Goal: Task Accomplishment & Management: Manage account settings

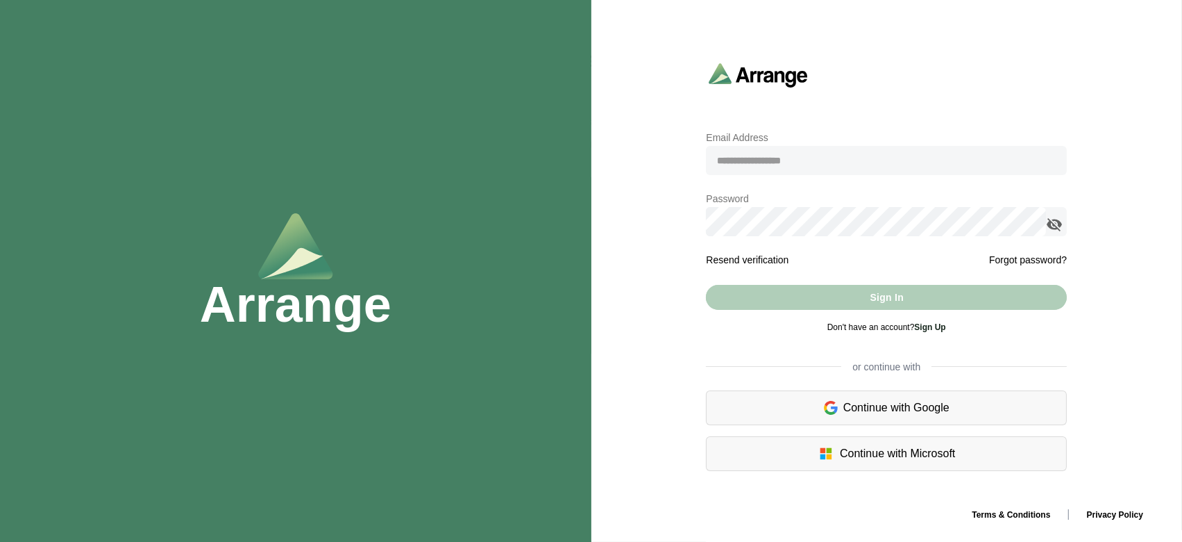
click at [748, 163] on input "email" at bounding box center [886, 160] width 361 height 29
paste input "**********"
type input "**********"
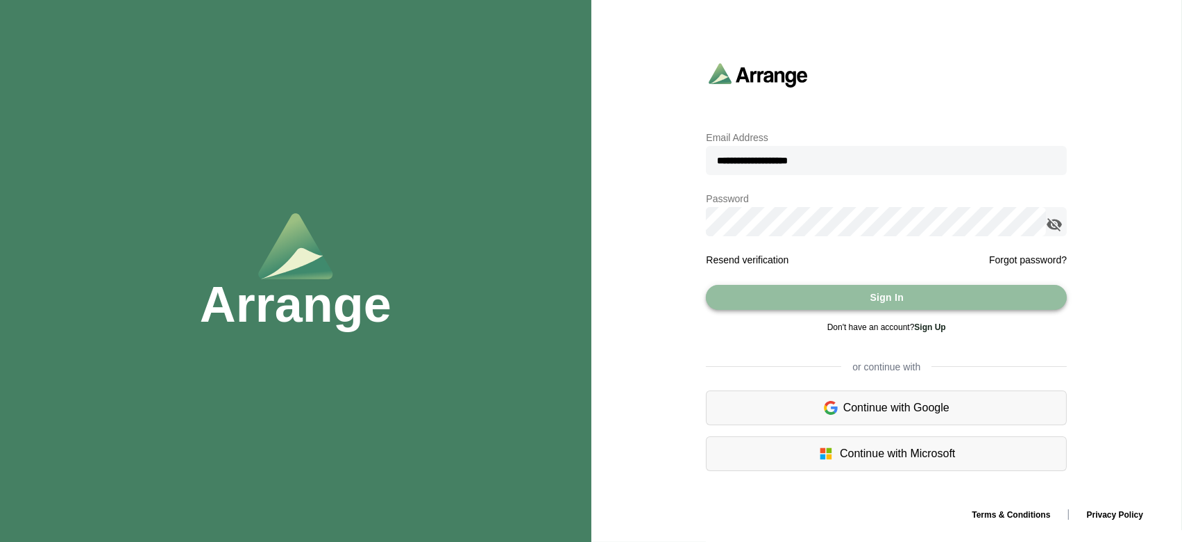
click at [819, 297] on button "Sign In" at bounding box center [886, 297] width 361 height 25
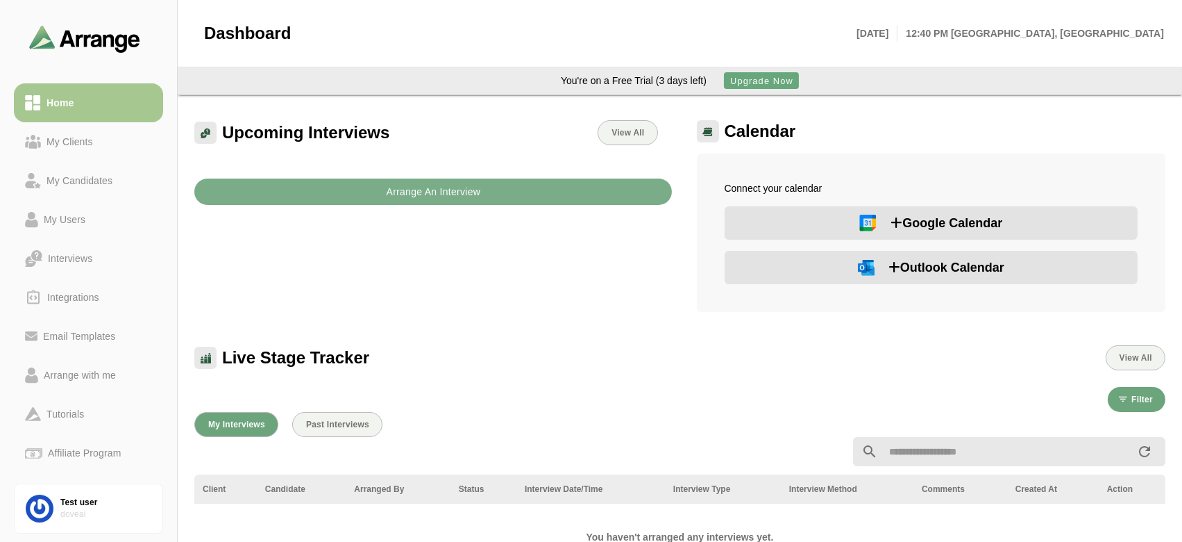
click at [609, 272] on div "Upcoming Interviews View All Arrange An Interview" at bounding box center [433, 216] width 494 height 208
click at [750, 84] on span "Upgrade Now" at bounding box center [762, 81] width 64 height 10
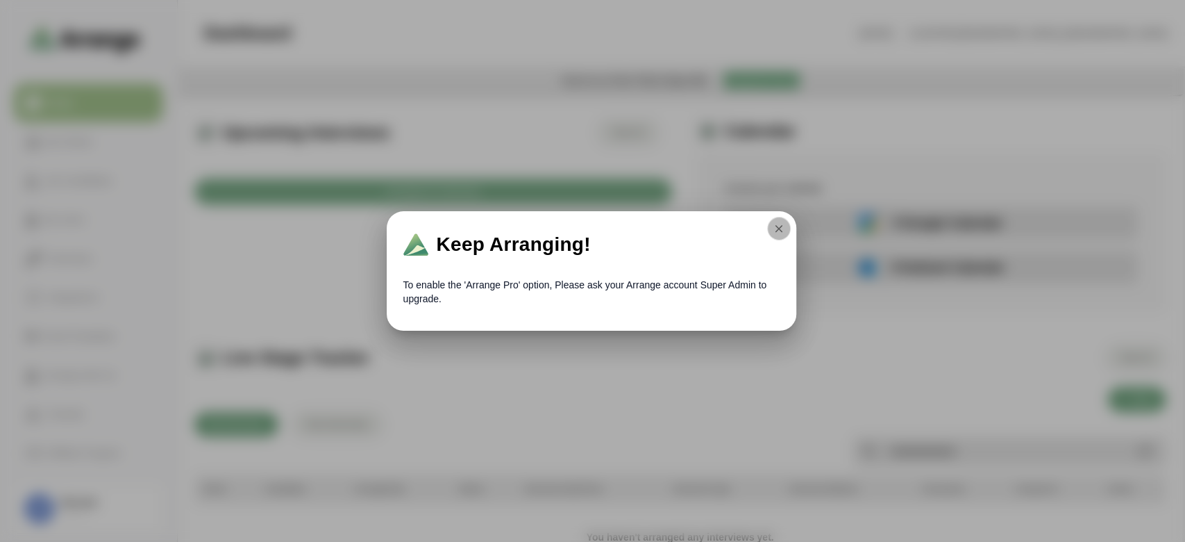
click at [773, 227] on icon "button" at bounding box center [779, 228] width 12 height 12
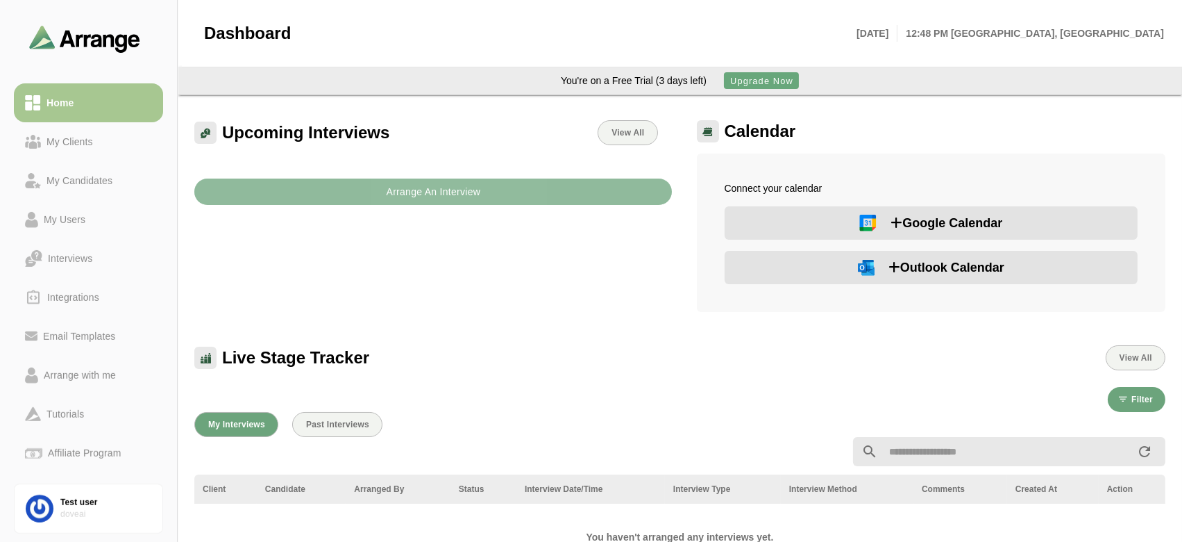
click at [551, 189] on button "Arrange An Interview" at bounding box center [433, 191] width 478 height 26
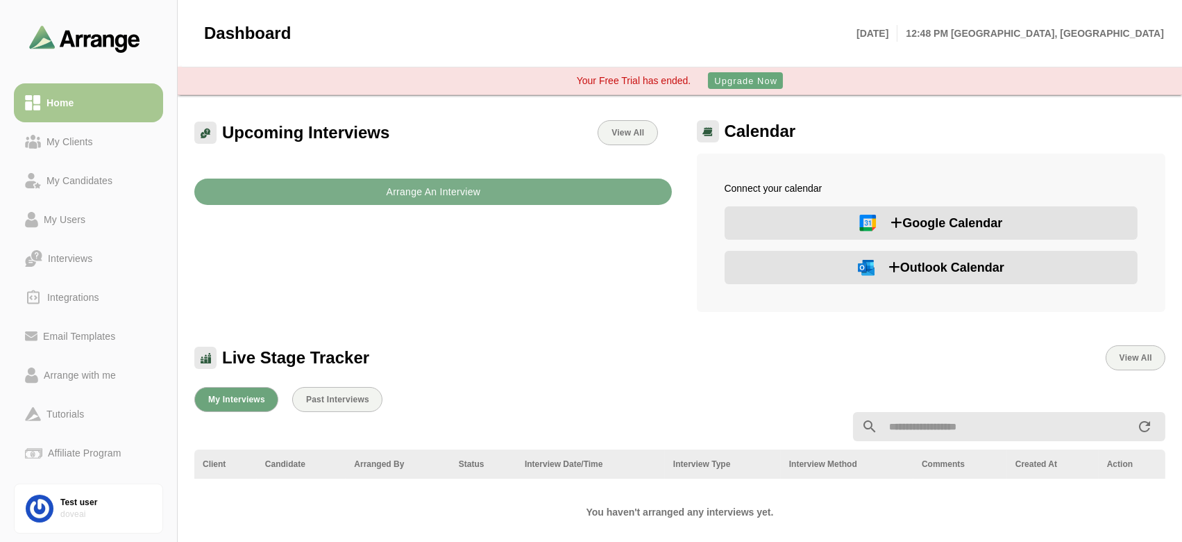
click at [518, 206] on div "Arrange An Interview" at bounding box center [433, 183] width 494 height 60
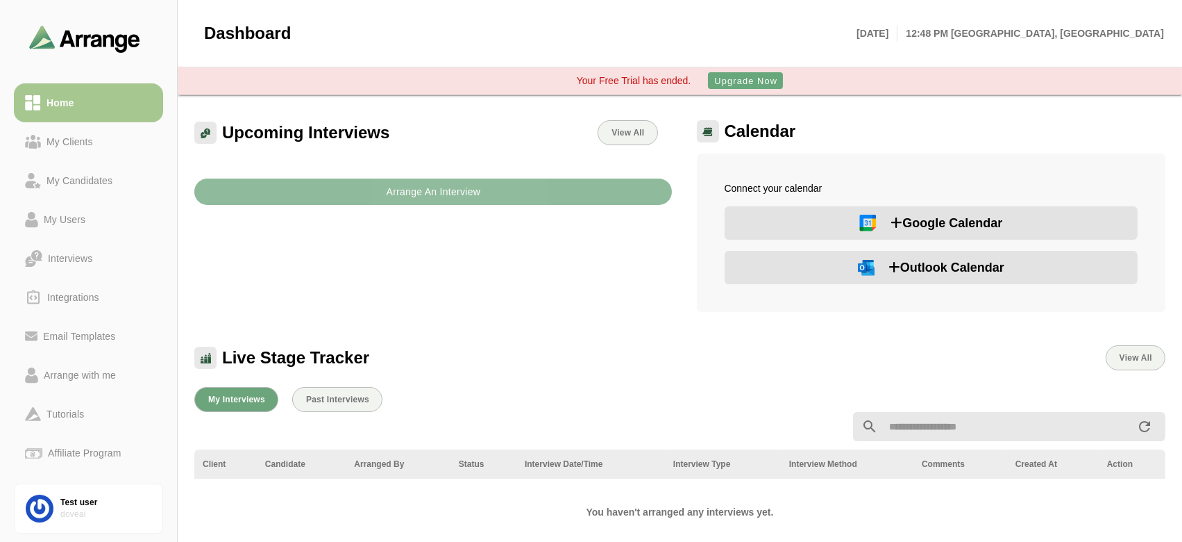
click at [543, 181] on button "Arrange An Interview" at bounding box center [433, 191] width 478 height 26
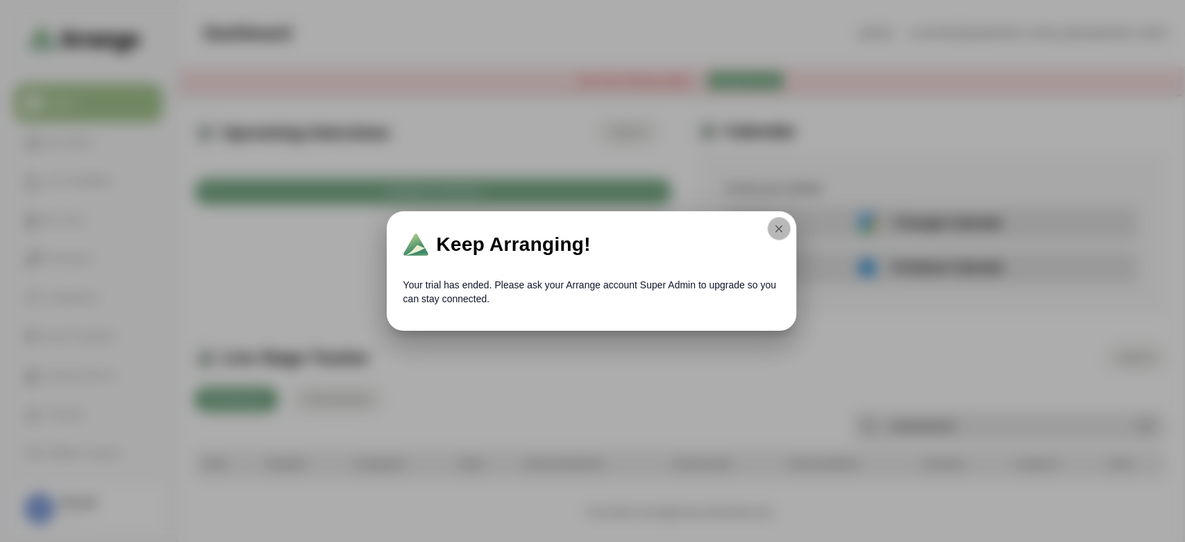
click at [778, 232] on icon "button" at bounding box center [779, 228] width 12 height 12
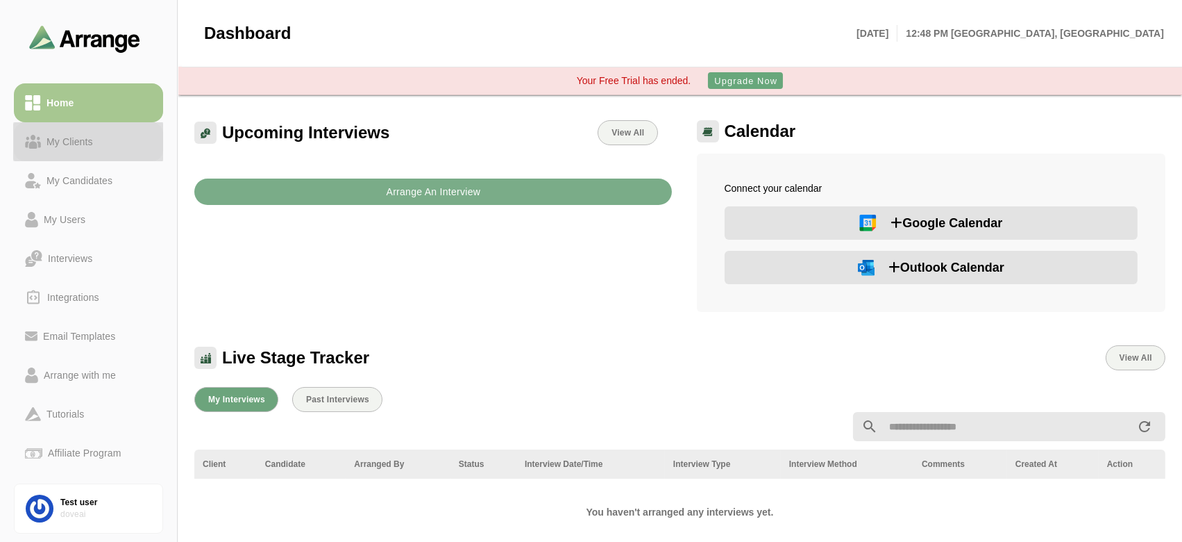
click at [94, 145] on div "My Clients" at bounding box center [70, 141] width 58 height 17
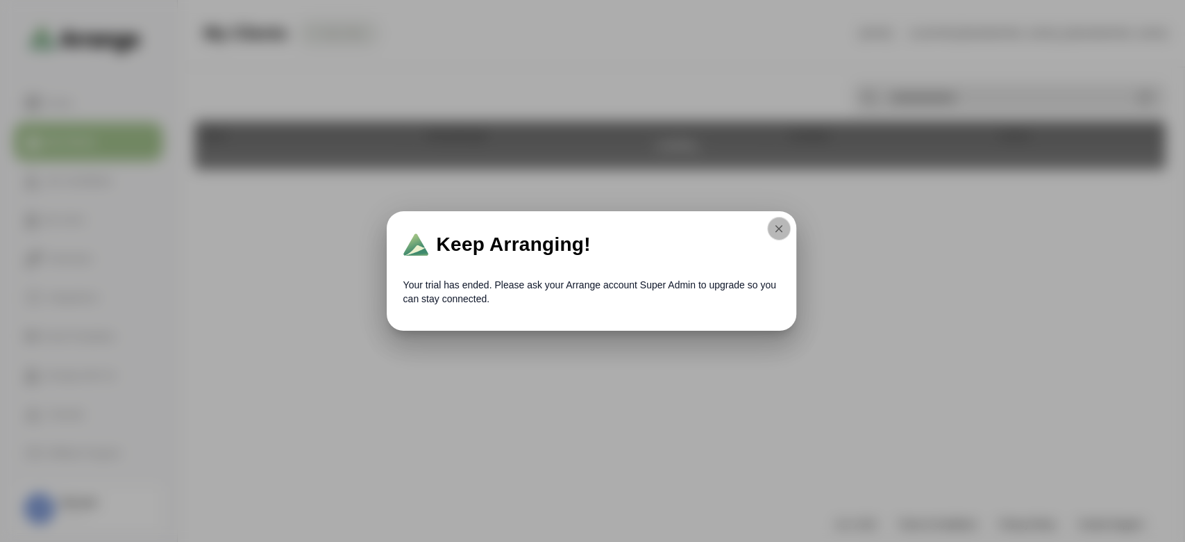
click at [781, 235] on button "button" at bounding box center [779, 229] width 24 height 24
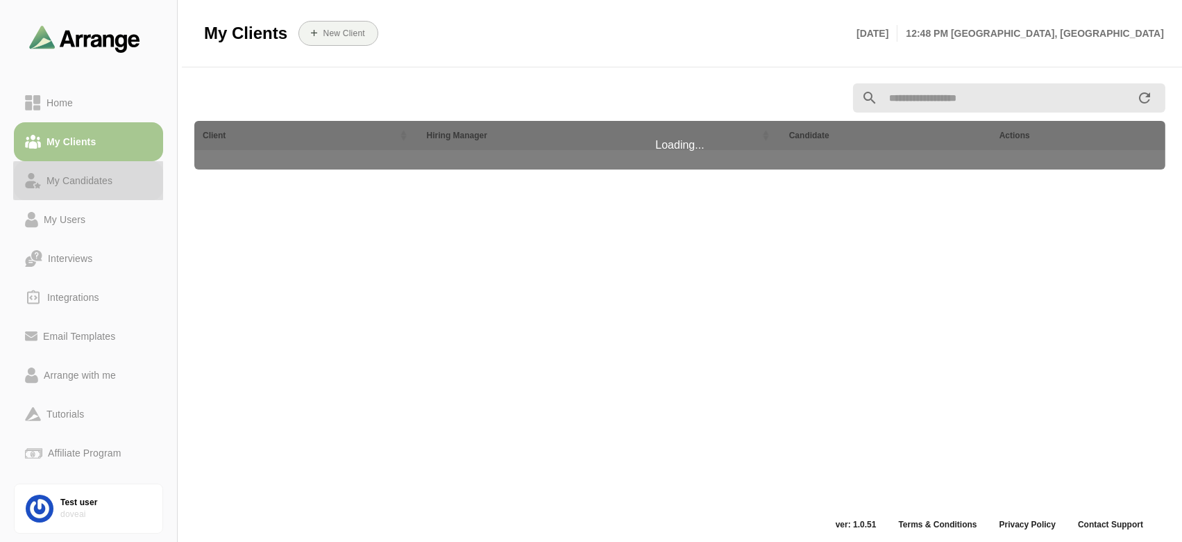
click at [137, 184] on div "My Candidates" at bounding box center [88, 180] width 127 height 17
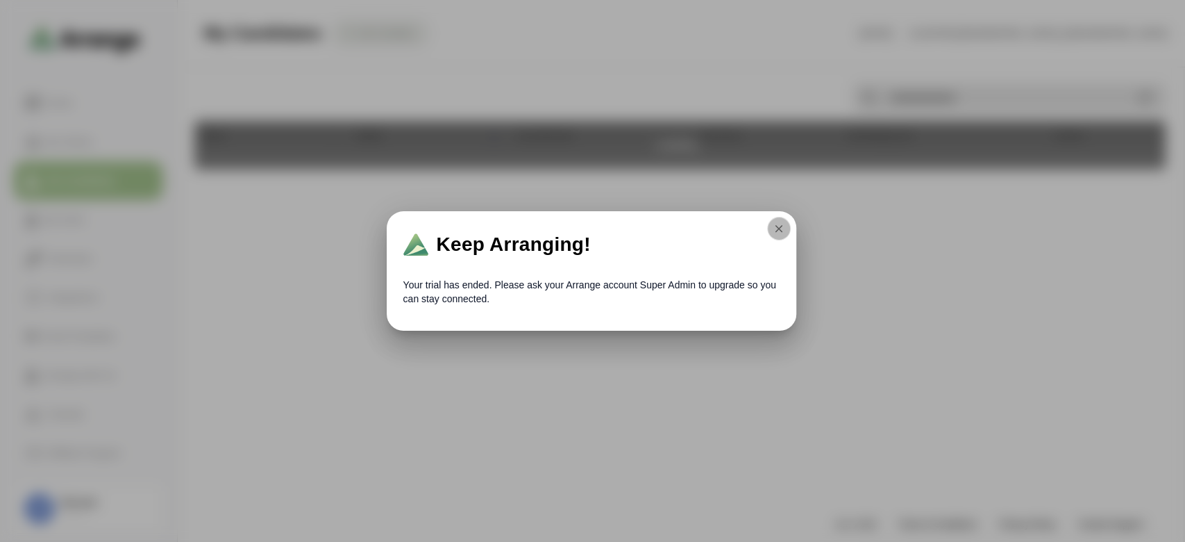
click at [782, 226] on icon "button" at bounding box center [779, 228] width 12 height 12
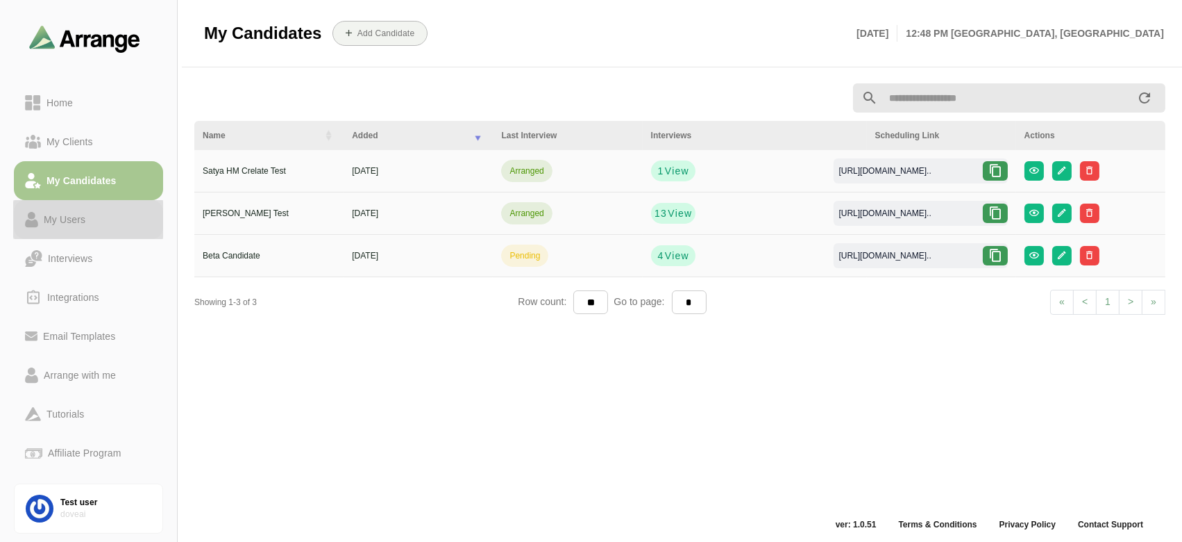
click at [62, 223] on div "My Users" at bounding box center [64, 219] width 53 height 17
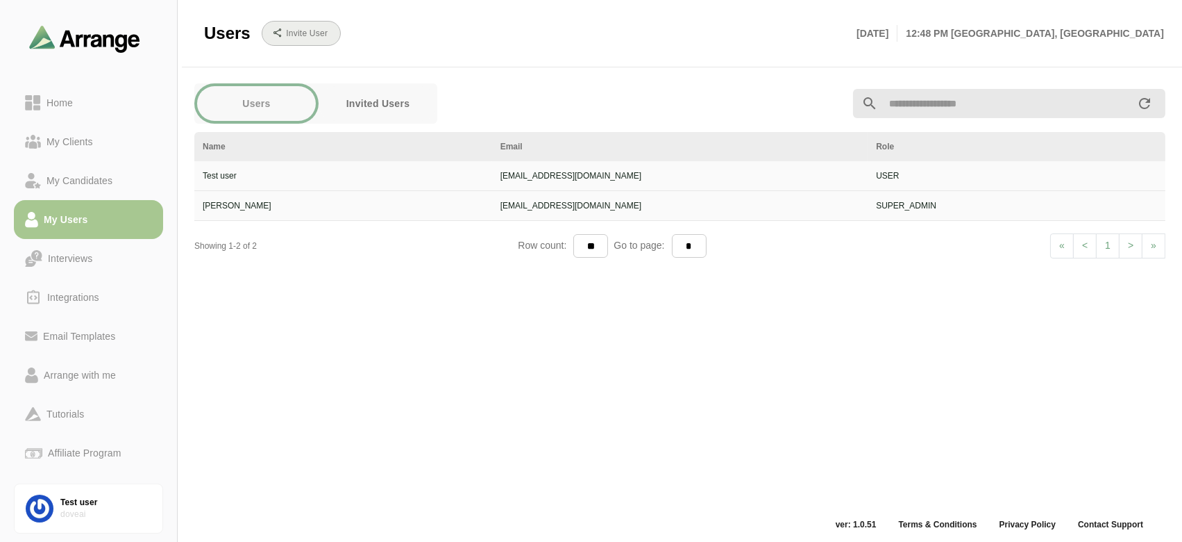
click at [321, 25] on button "Invite User" at bounding box center [301, 33] width 79 height 25
click at [320, 33] on b "Invite User" at bounding box center [306, 33] width 42 height 10
click at [339, 111] on button "Invited Users" at bounding box center [378, 103] width 119 height 35
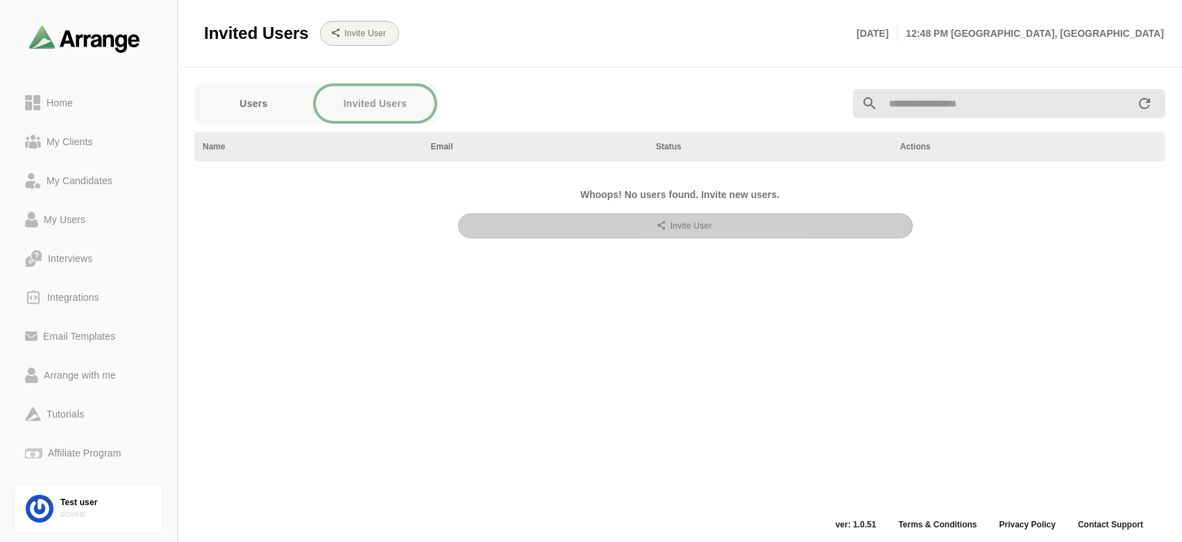
click at [683, 232] on button "Invite User" at bounding box center [685, 225] width 455 height 25
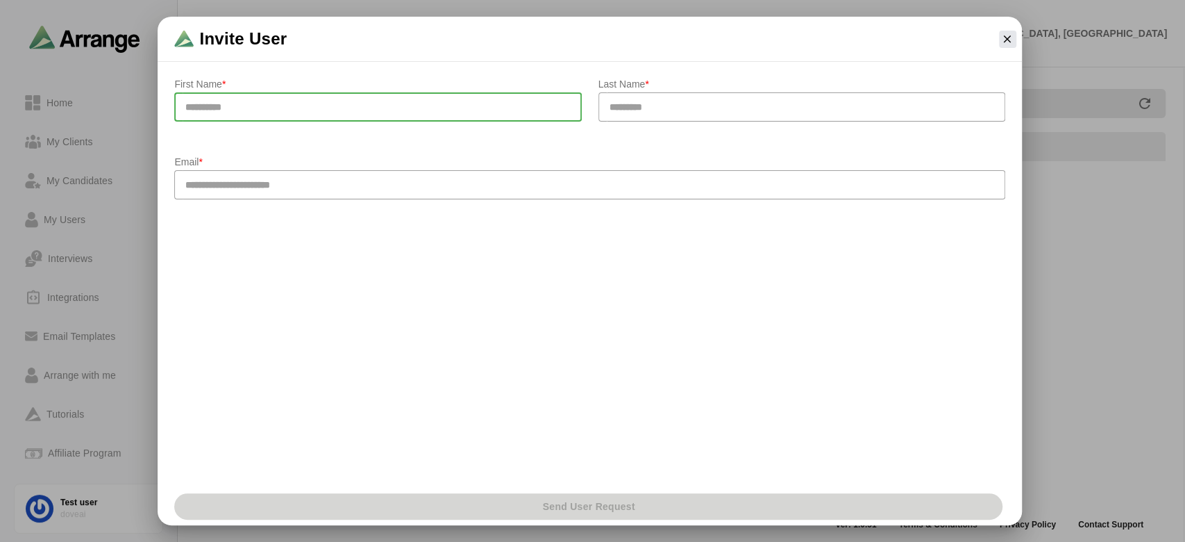
click at [443, 121] on input "text" at bounding box center [377, 106] width 407 height 29
type input "*"
type input "*****"
click at [605, 108] on input "text" at bounding box center [802, 106] width 407 height 29
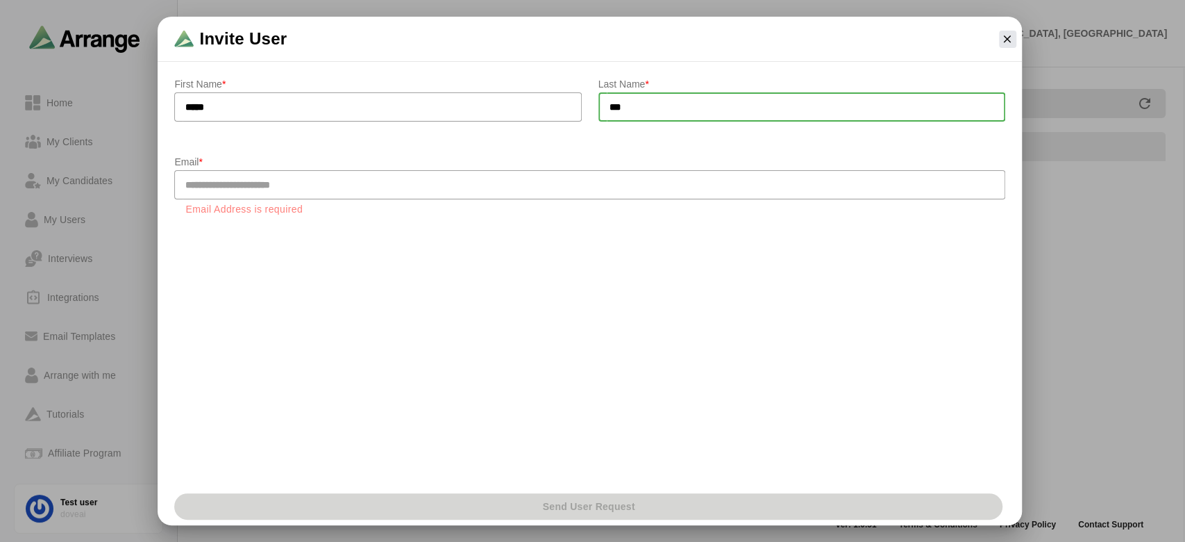
type input "***"
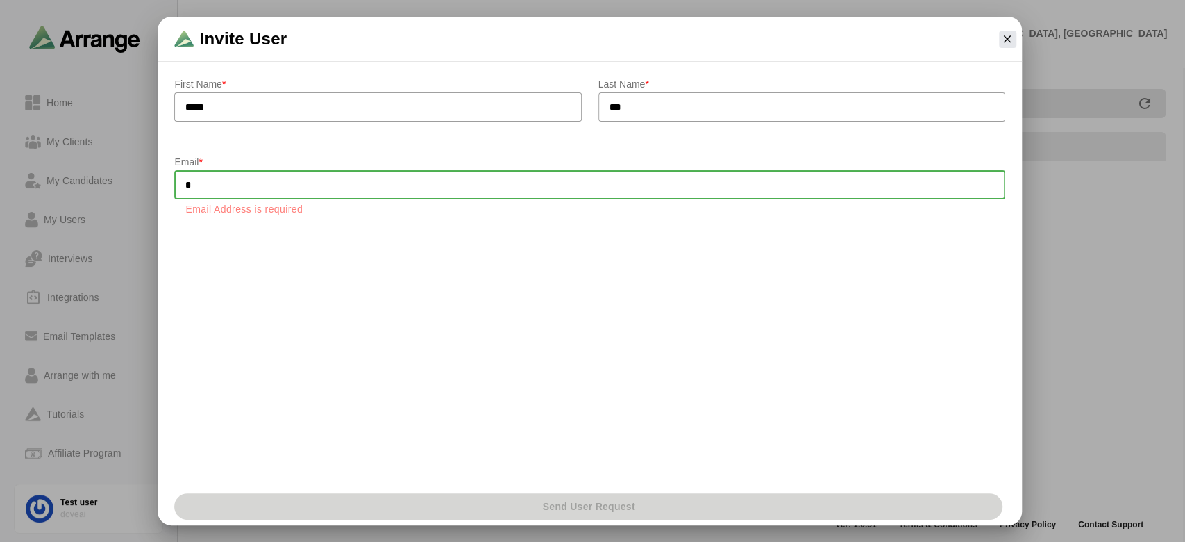
click at [577, 190] on input "*" at bounding box center [589, 184] width 830 height 29
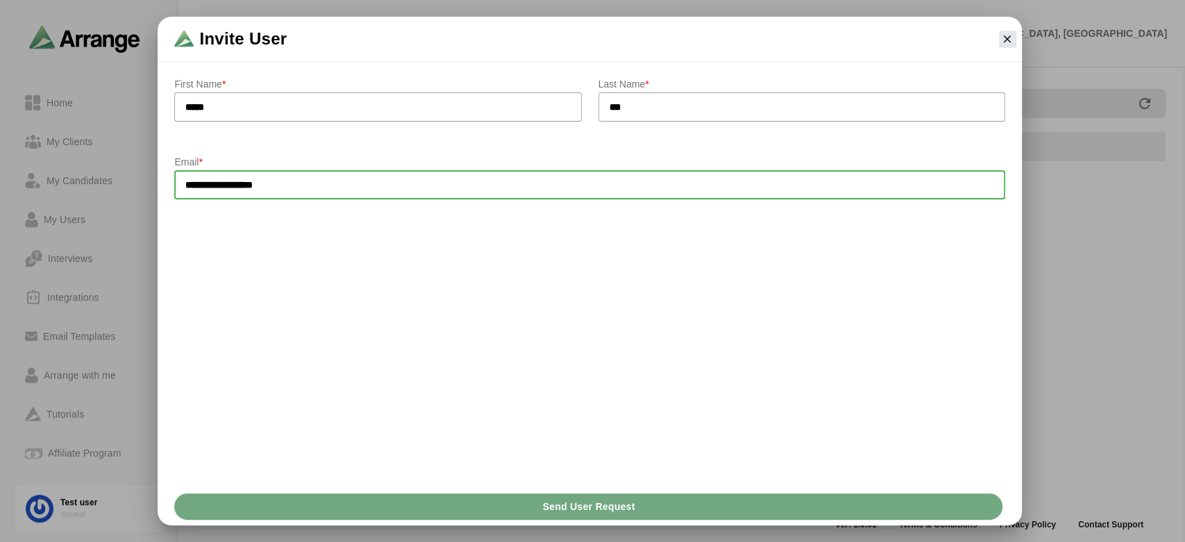
type input "**********"
click at [619, 508] on span "Send User Request" at bounding box center [588, 506] width 93 height 26
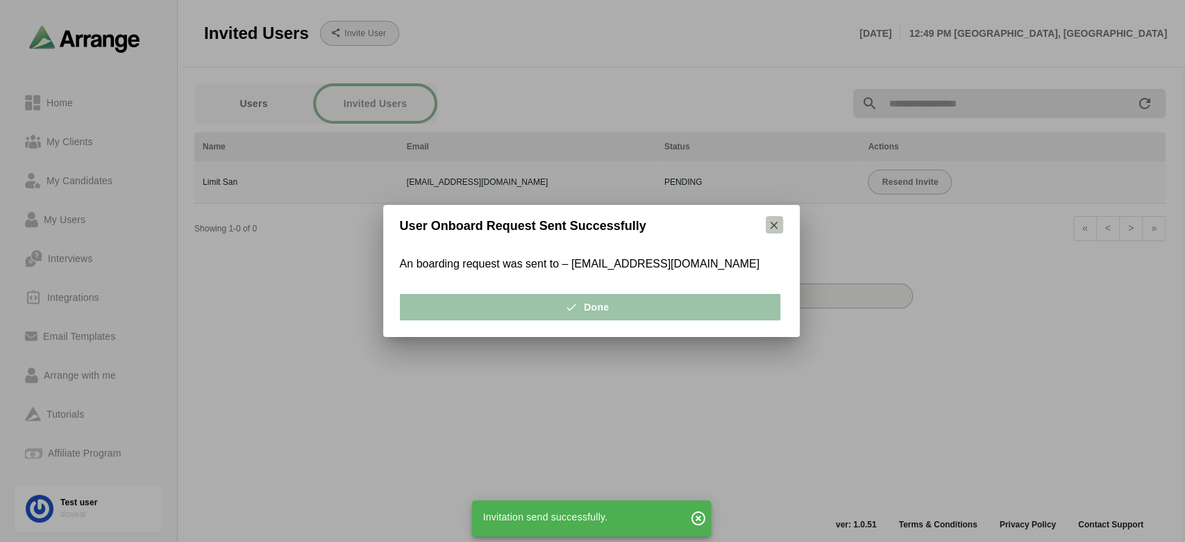
click at [771, 225] on icon "button" at bounding box center [774, 225] width 12 height 12
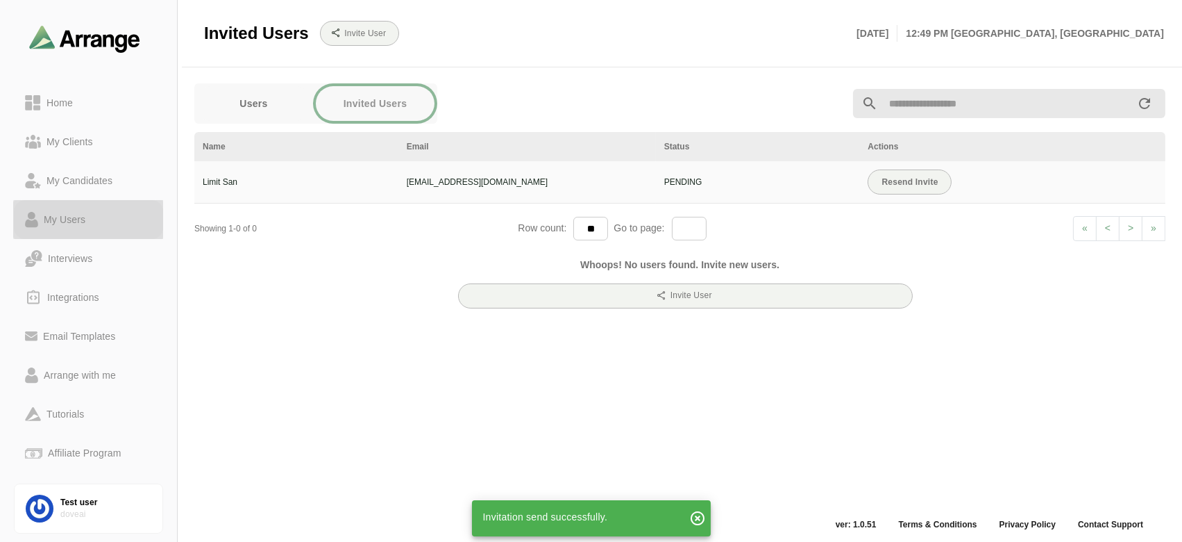
click at [58, 222] on div "My Users" at bounding box center [64, 219] width 53 height 17
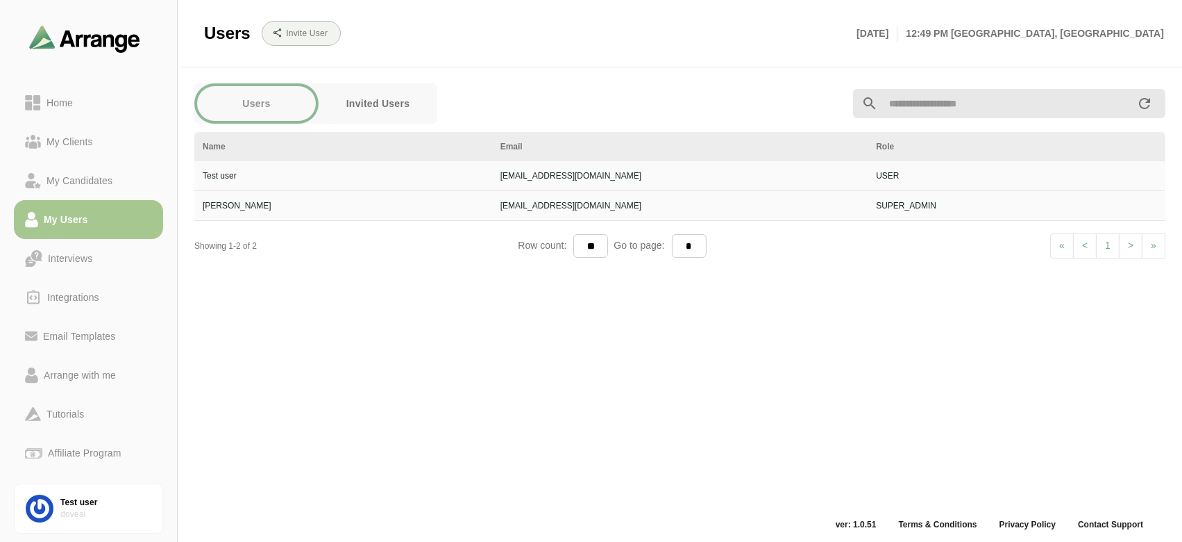
click at [358, 108] on button "Invited Users" at bounding box center [378, 103] width 119 height 35
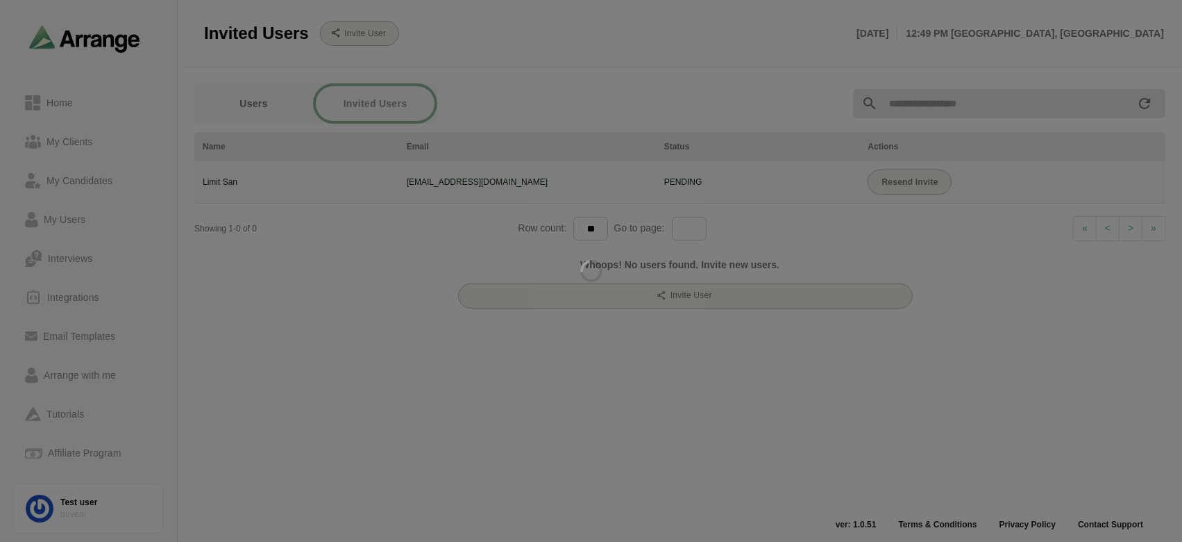
click at [254, 101] on div at bounding box center [591, 271] width 1182 height 542
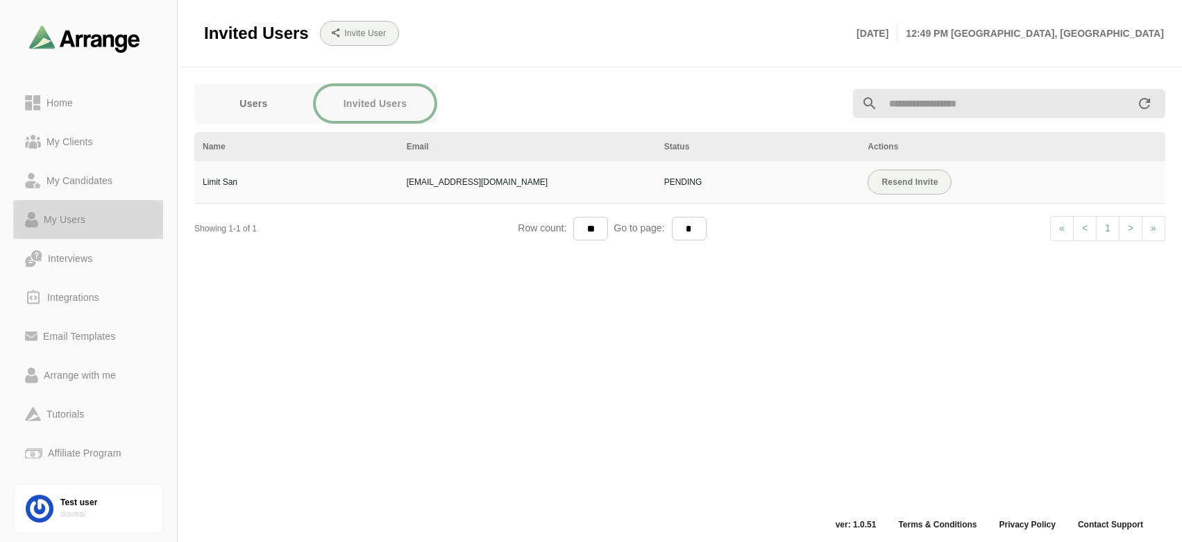
click at [124, 230] on link "My Users" at bounding box center [88, 219] width 149 height 39
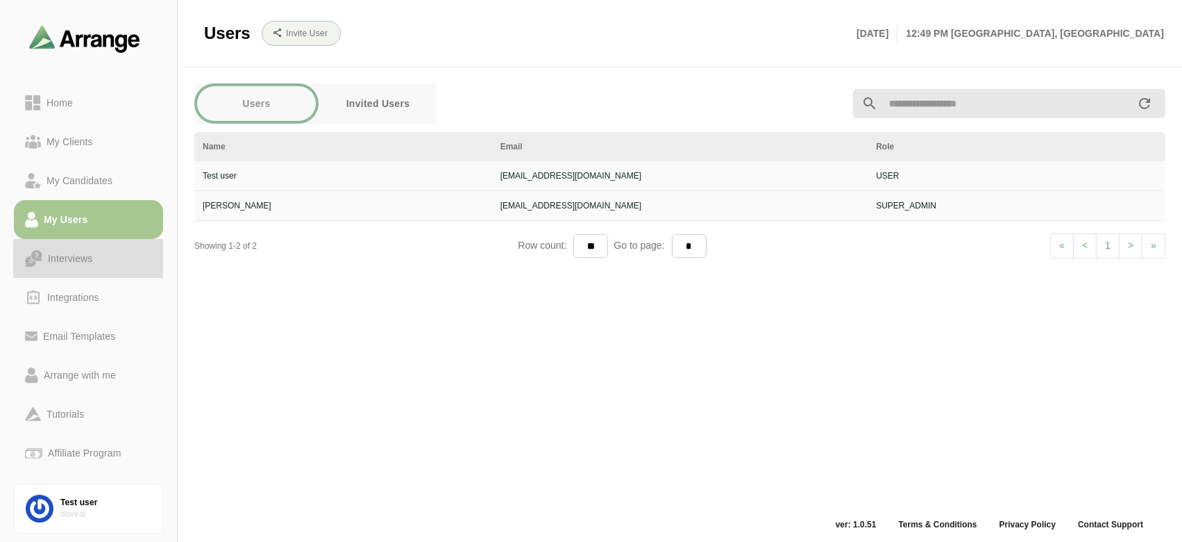
click at [117, 269] on link "Interviews" at bounding box center [88, 258] width 149 height 39
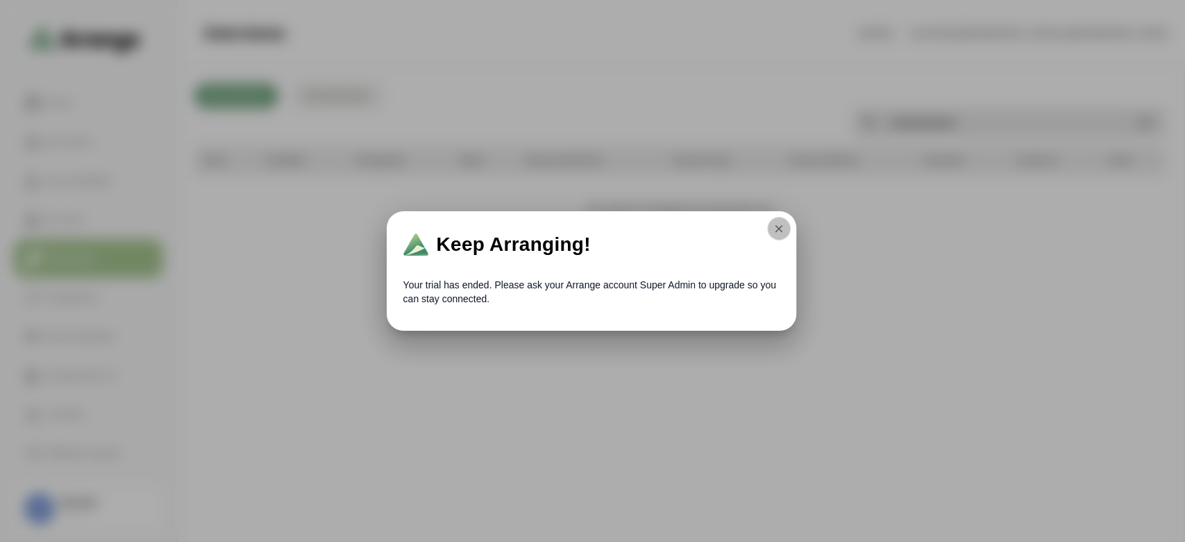
click at [784, 231] on icon "button" at bounding box center [779, 228] width 12 height 12
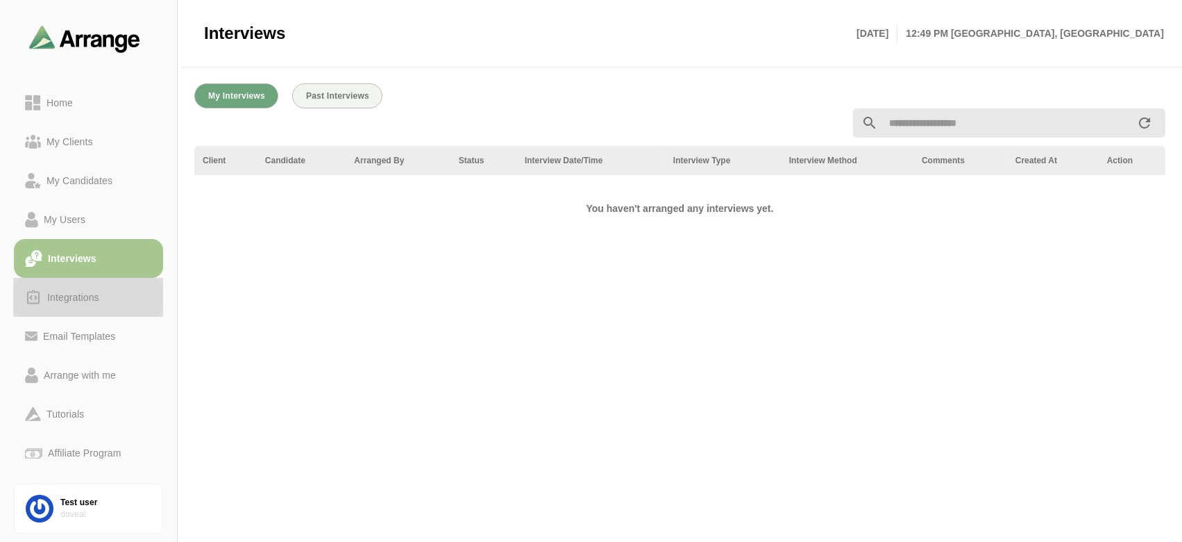
click at [131, 304] on div "Integrations" at bounding box center [88, 297] width 127 height 17
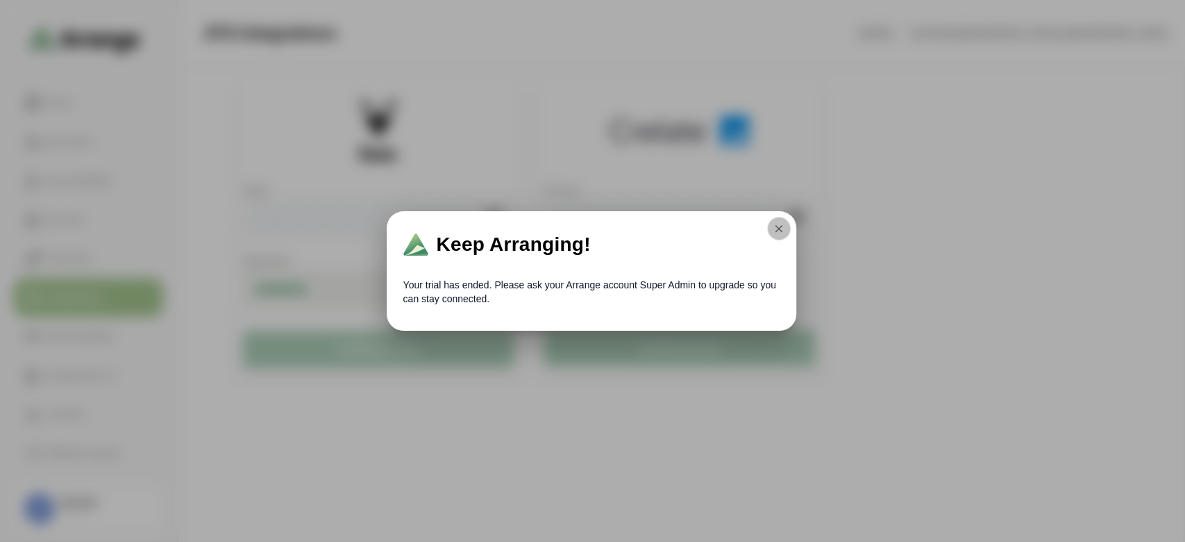
click at [785, 225] on button "button" at bounding box center [779, 229] width 24 height 24
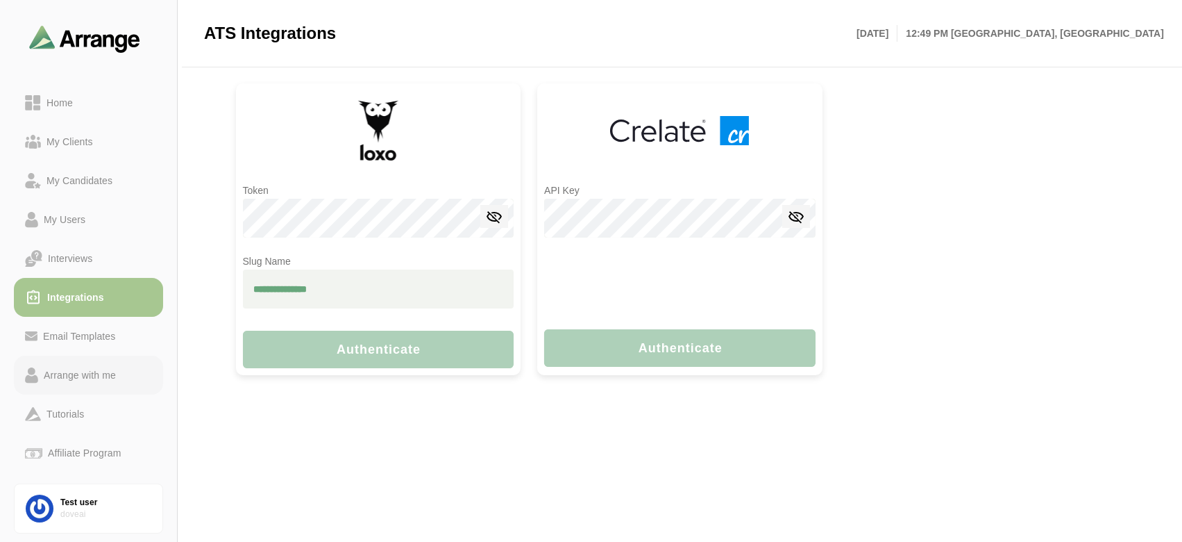
scroll to position [40, 0]
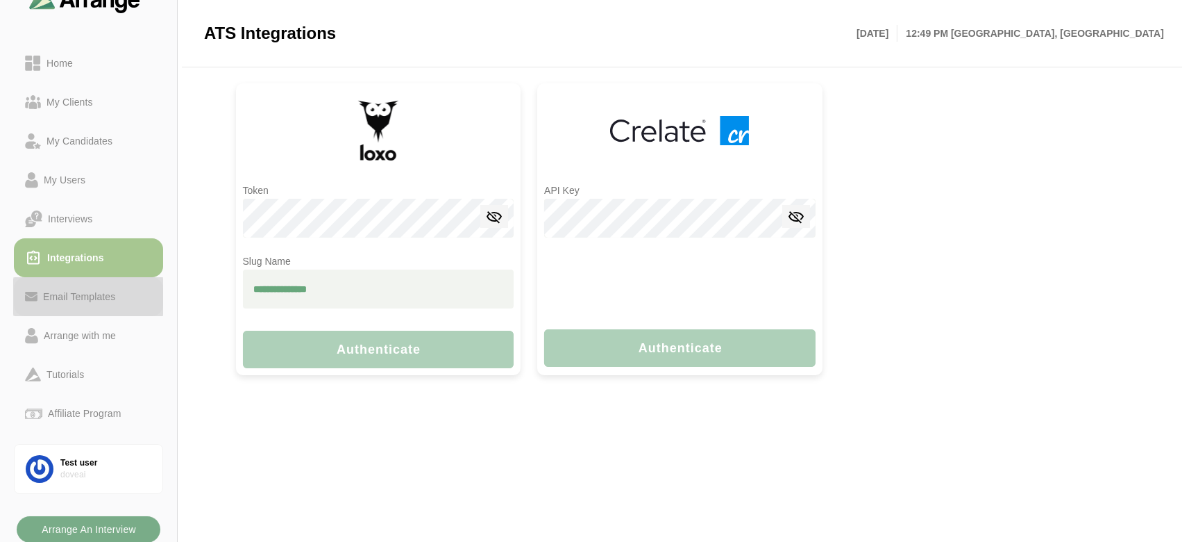
click at [119, 301] on div "Email Templates" at bounding box center [78, 296] width 83 height 17
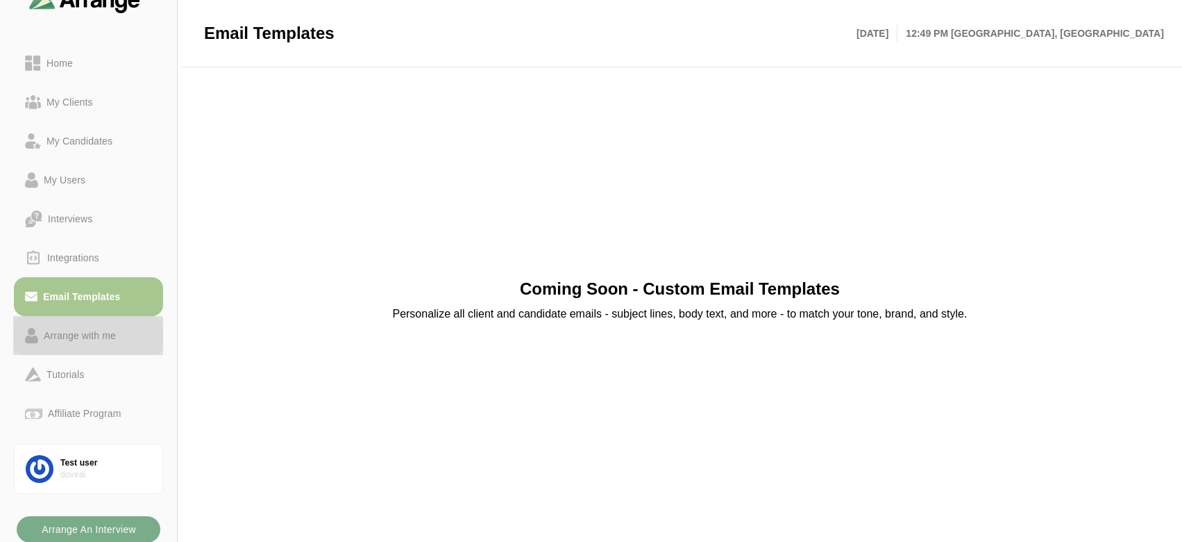
click at [93, 338] on div "Arrange with me" at bounding box center [79, 335] width 83 height 17
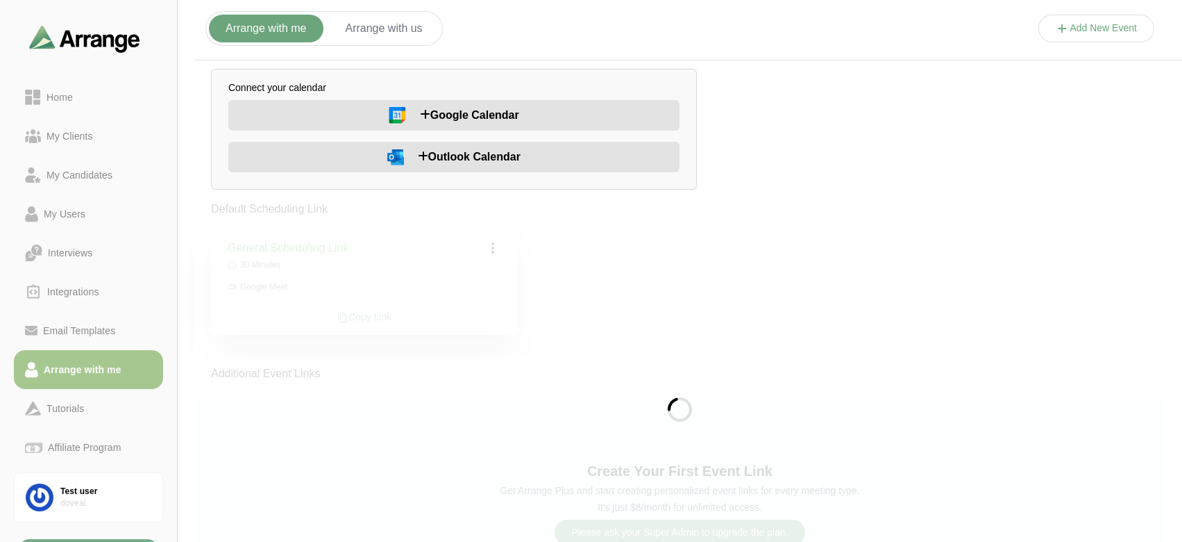
scroll to position [87, 0]
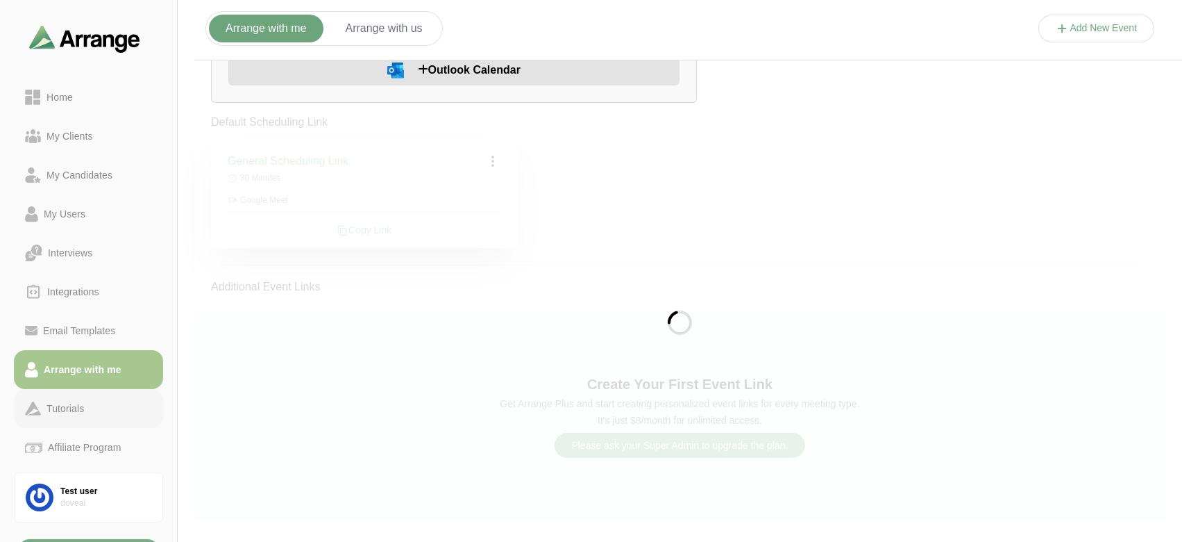
click at [82, 415] on div "Tutorials" at bounding box center [65, 408] width 49 height 17
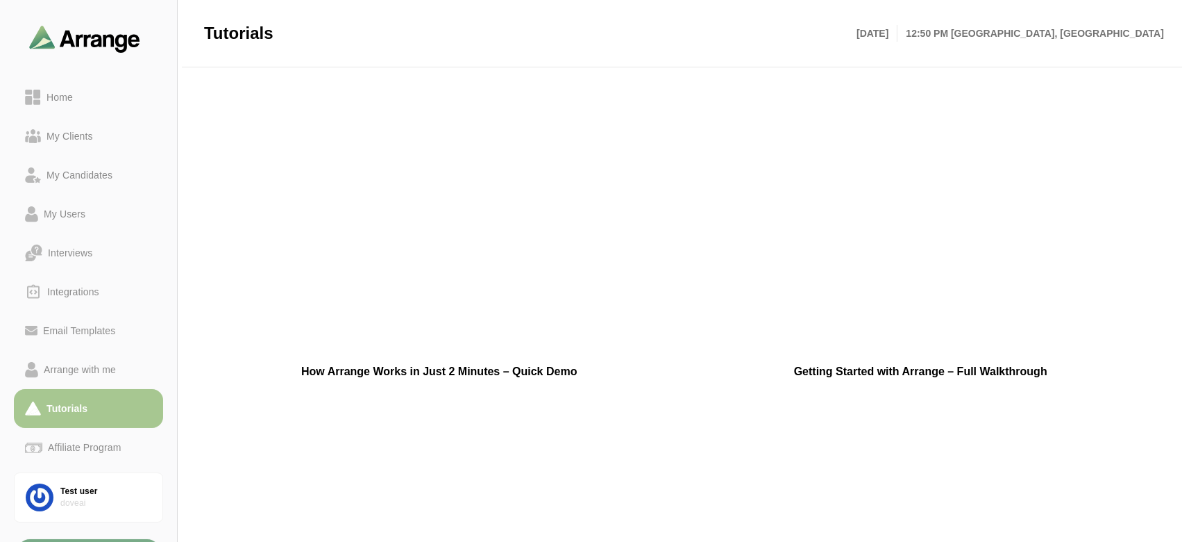
scroll to position [23, 0]
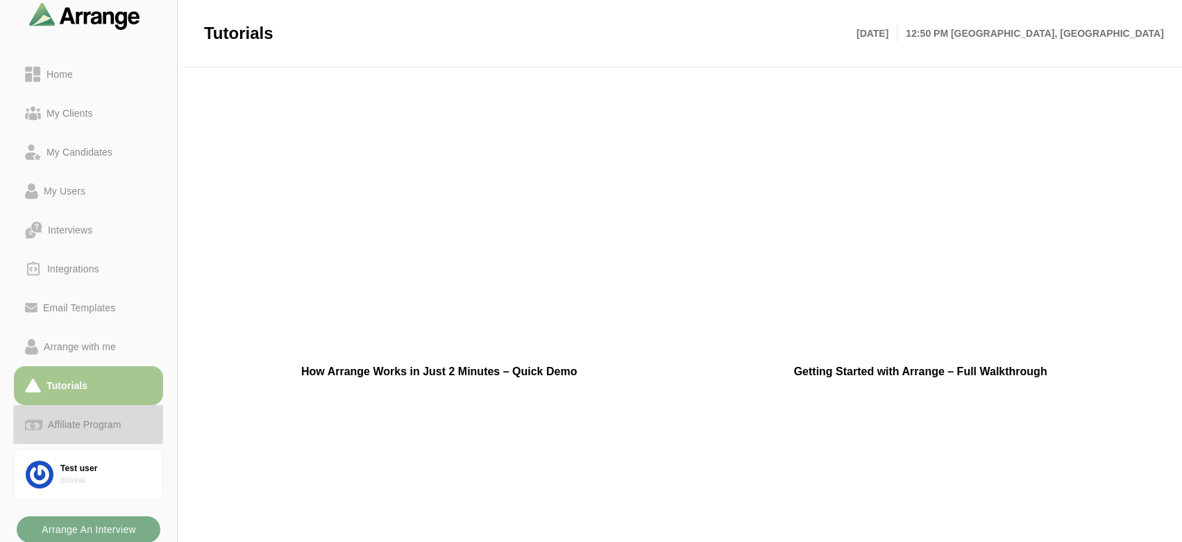
click at [84, 431] on div "Affiliate Program" at bounding box center [84, 424] width 84 height 17
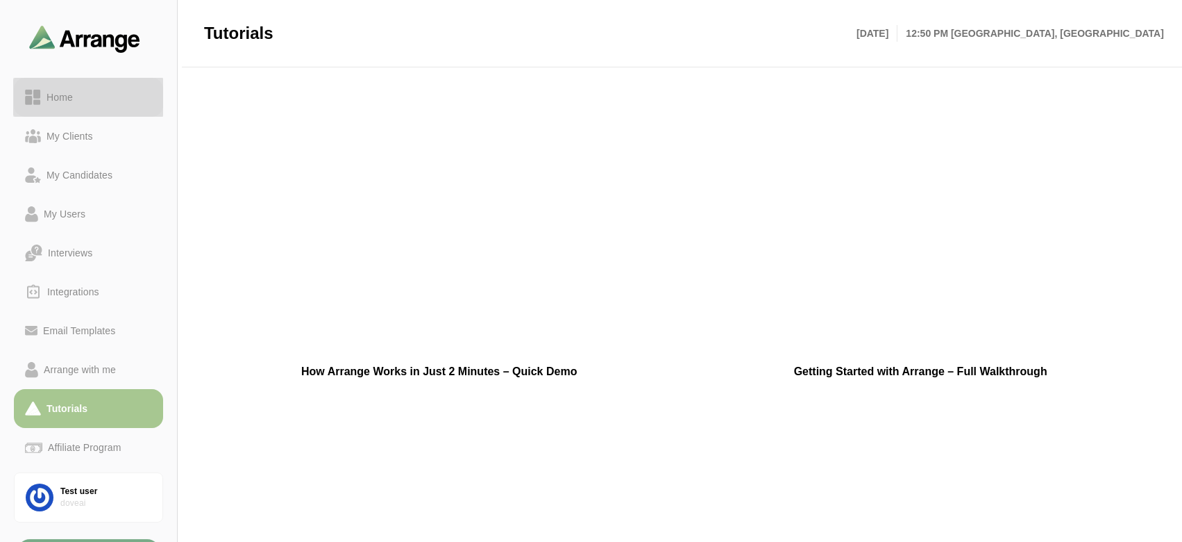
click at [84, 106] on link "Home" at bounding box center [88, 97] width 149 height 39
